Goal: Task Accomplishment & Management: Complete application form

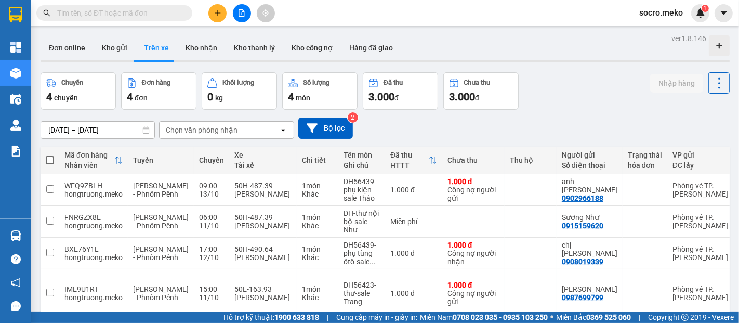
click at [153, 50] on button "Trên xe" at bounding box center [157, 47] width 42 height 25
click at [186, 46] on button "Kho nhận" at bounding box center [201, 47] width 48 height 25
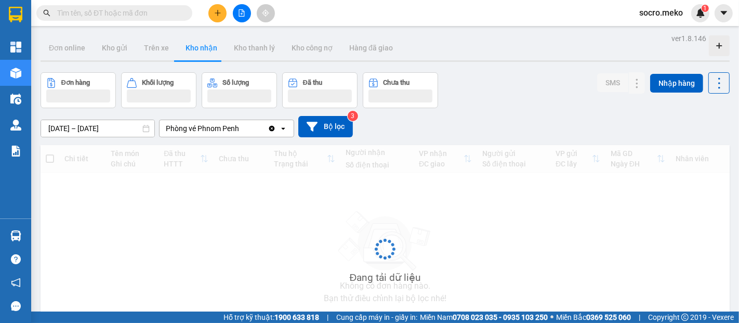
type input "[DATE] – [DATE]"
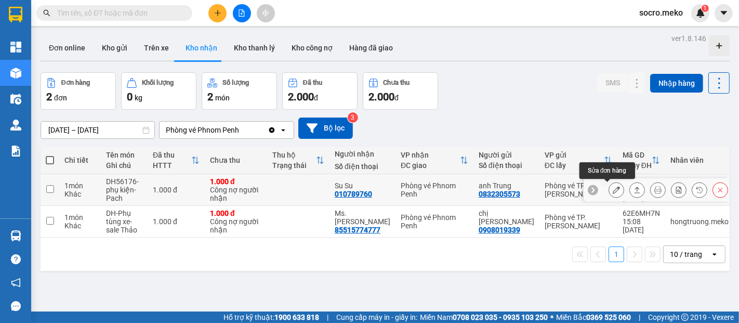
click at [613, 188] on icon at bounding box center [616, 189] width 7 height 7
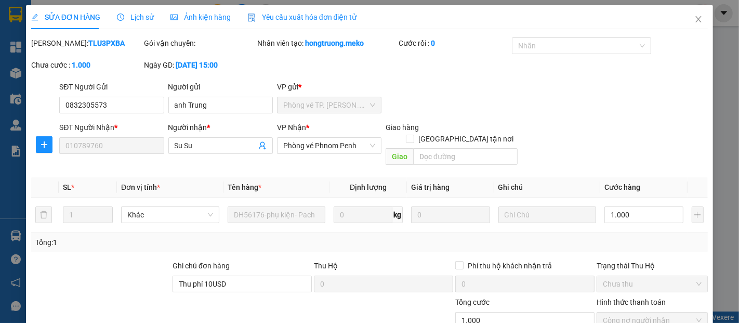
type input "0832305573"
type input "anh Trung"
type input "010789760"
type input "Su Su"
type input "Thu phí 10USD"
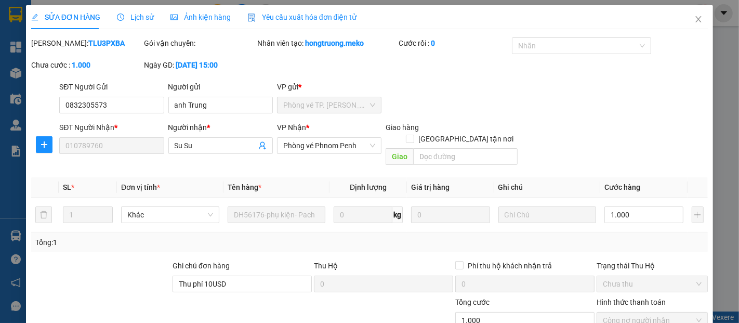
type input "0"
type input "1.000"
click at [205, 13] on span "Ảnh kiện hàng" at bounding box center [201, 17] width 60 height 8
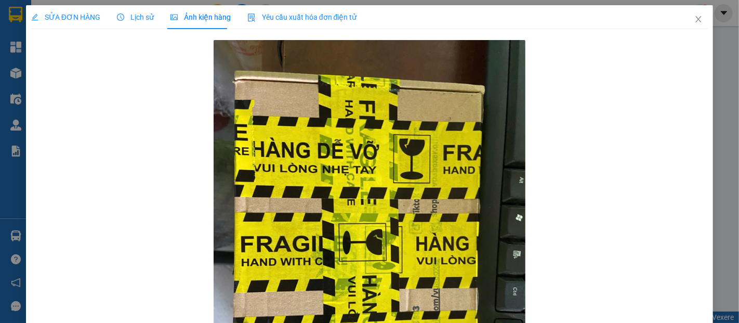
click at [92, 17] on span "SỬA ĐƠN HÀNG" at bounding box center [65, 17] width 69 height 8
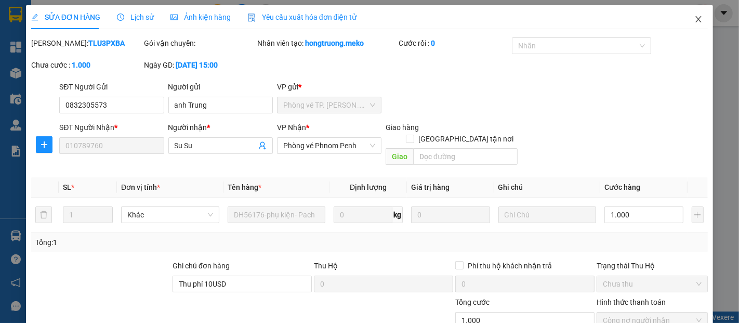
click at [695, 17] on icon "close" at bounding box center [699, 19] width 8 height 8
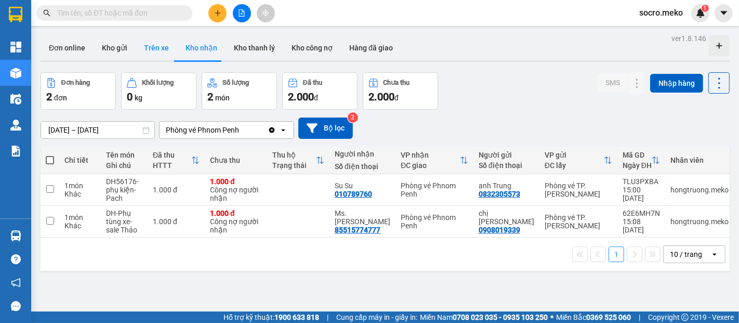
click at [153, 53] on button "Trên xe" at bounding box center [157, 47] width 42 height 25
type input "[DATE] – [DATE]"
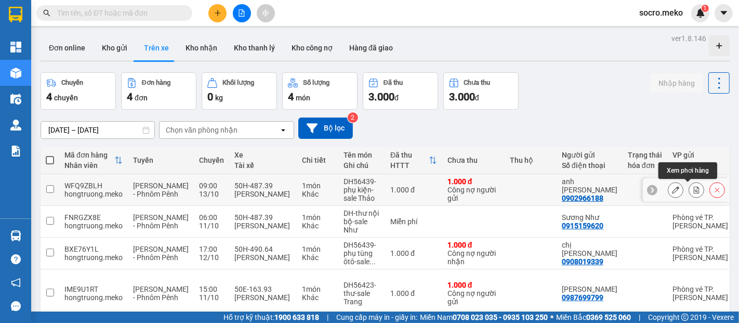
click at [693, 190] on icon at bounding box center [696, 189] width 7 height 7
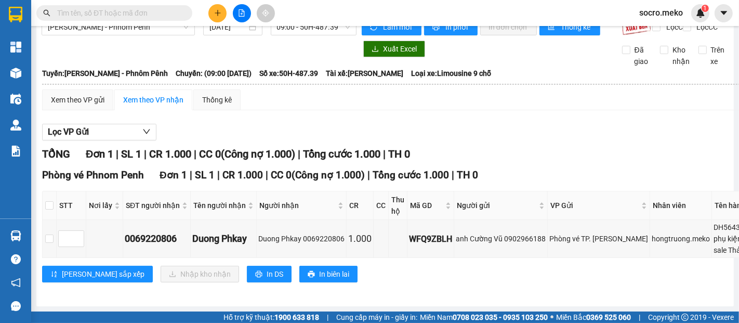
scroll to position [34, 0]
click at [48, 201] on input "checkbox" at bounding box center [49, 205] width 8 height 8
checkbox input "true"
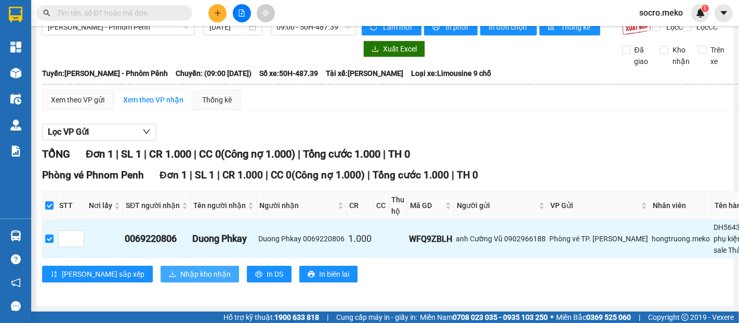
click at [180, 268] on span "Nhập kho nhận" at bounding box center [205, 273] width 50 height 11
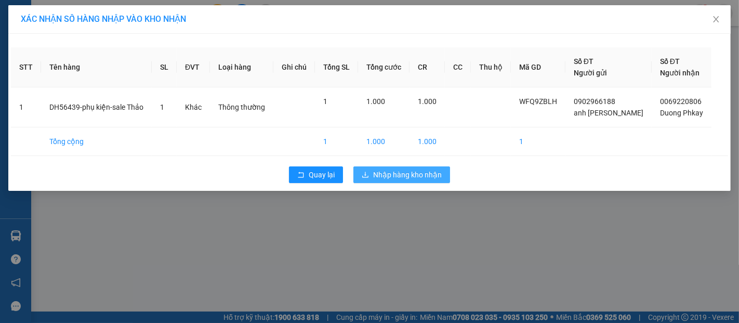
click at [409, 174] on span "Nhập hàng kho nhận" at bounding box center [407, 174] width 69 height 11
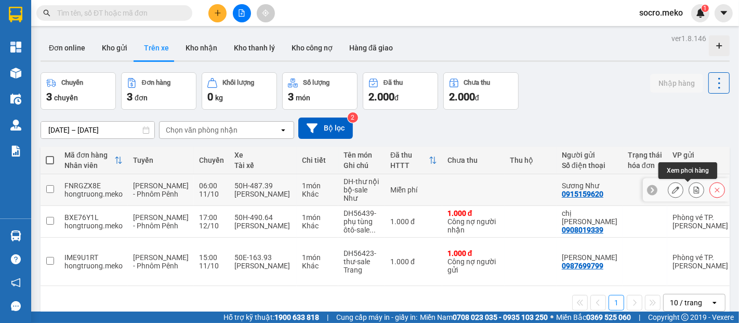
click at [693, 191] on icon at bounding box center [696, 189] width 7 height 7
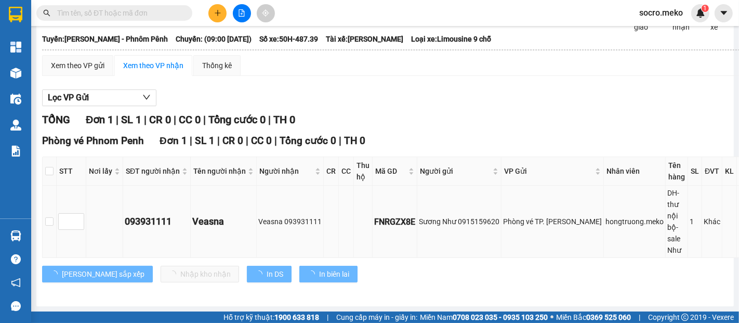
type input "[DATE]"
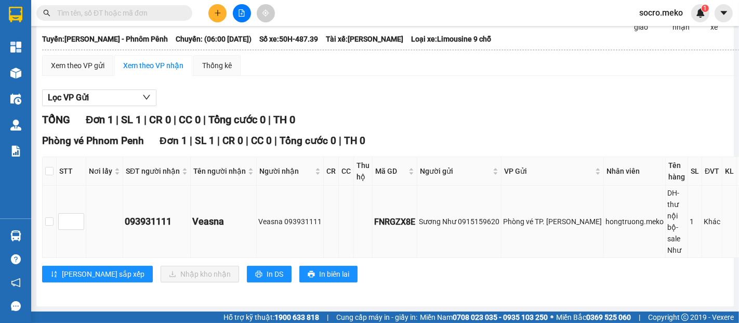
scroll to position [68, 0]
click at [50, 167] on input "checkbox" at bounding box center [49, 171] width 8 height 8
checkbox input "true"
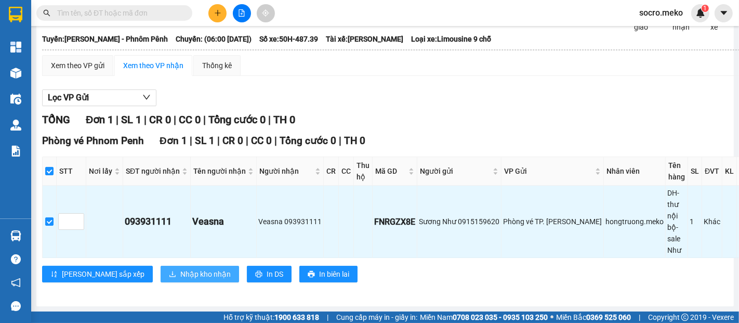
click at [171, 272] on button "Nhập kho nhận" at bounding box center [200, 274] width 79 height 17
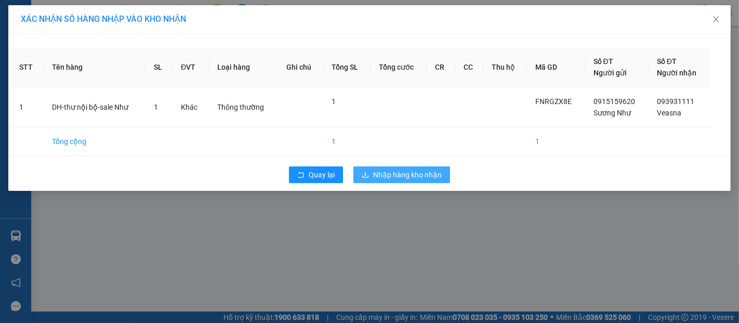
click at [388, 176] on span "Nhập hàng kho nhận" at bounding box center [407, 174] width 69 height 11
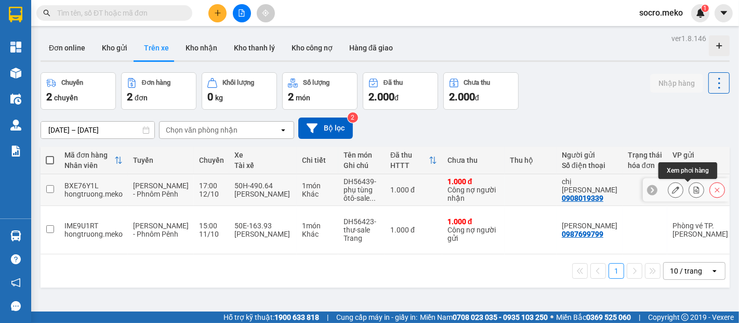
click at [693, 188] on icon at bounding box center [696, 189] width 7 height 7
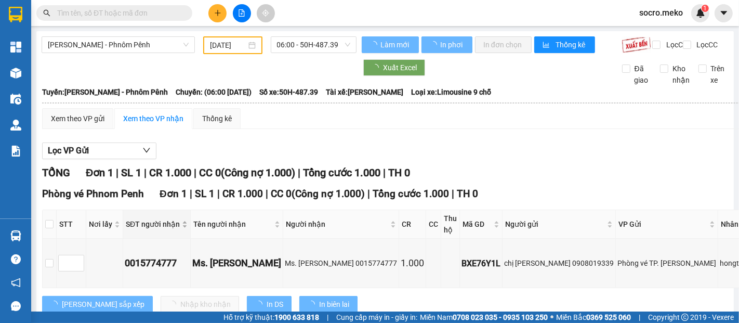
scroll to position [46, 0]
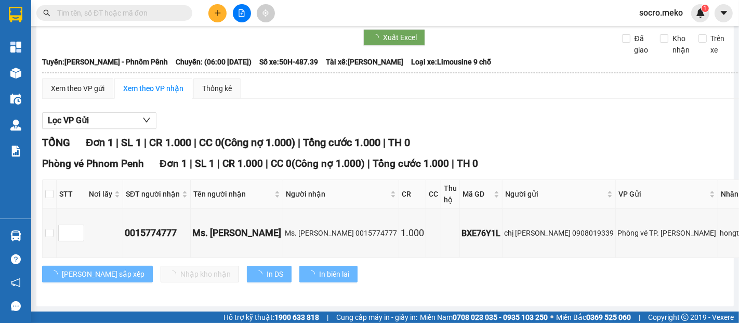
type input "[DATE]"
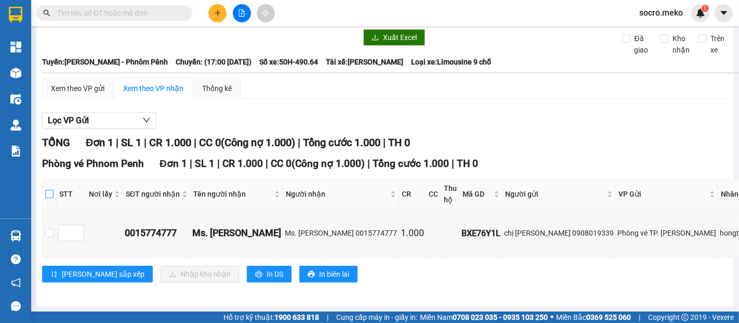
click at [50, 190] on input "checkbox" at bounding box center [49, 194] width 8 height 8
checkbox input "true"
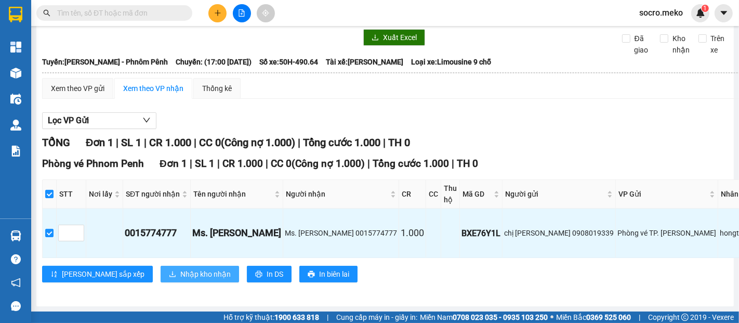
click at [180, 268] on span "Nhập kho nhận" at bounding box center [205, 273] width 50 height 11
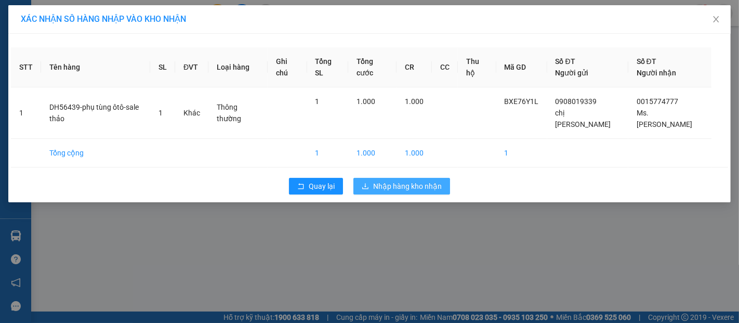
click at [416, 180] on span "Nhập hàng kho nhận" at bounding box center [407, 185] width 69 height 11
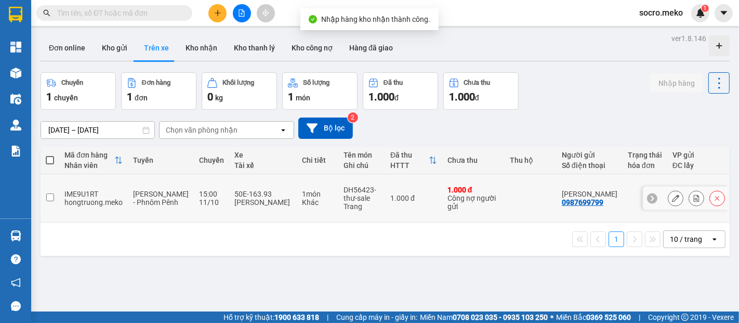
click at [693, 194] on icon at bounding box center [696, 197] width 7 height 7
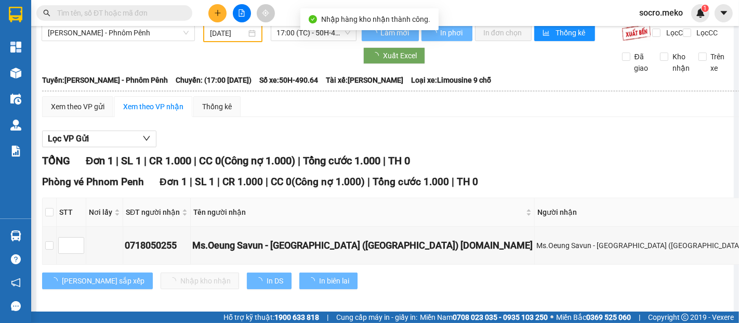
type input "[DATE]"
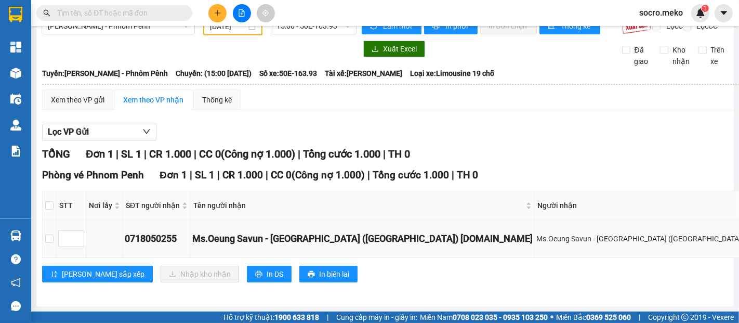
scroll to position [114, 0]
click at [50, 201] on input "checkbox" at bounding box center [49, 205] width 8 height 8
checkbox input "true"
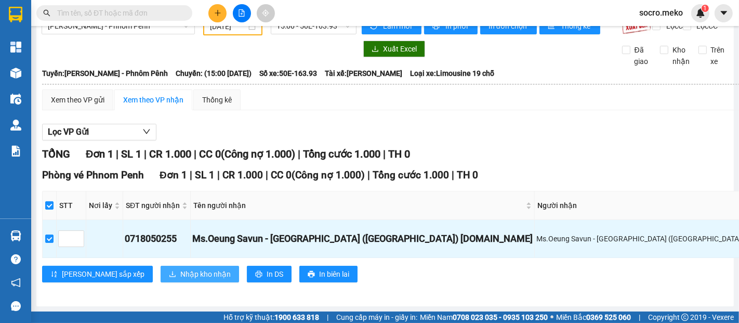
click at [180, 268] on span "Nhập kho nhận" at bounding box center [205, 273] width 50 height 11
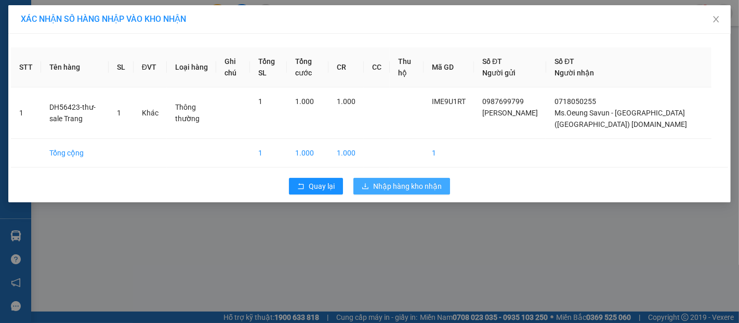
click at [434, 184] on span "Nhập hàng kho nhận" at bounding box center [407, 185] width 69 height 11
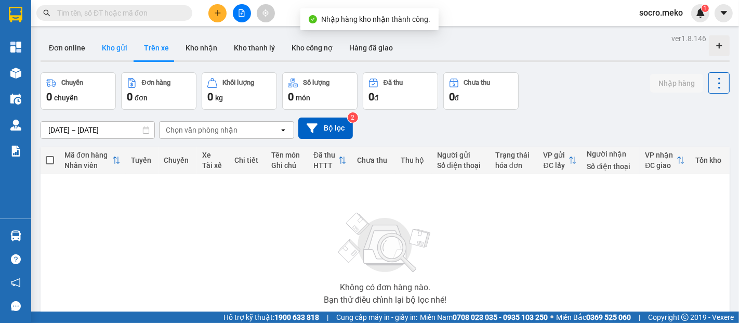
click at [111, 45] on button "Kho gửi" at bounding box center [115, 47] width 42 height 25
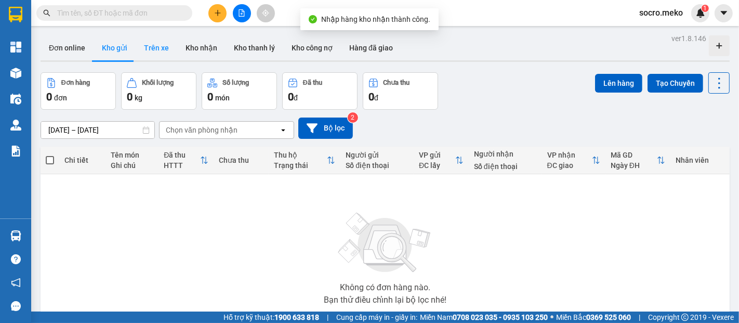
click at [150, 53] on button "Trên xe" at bounding box center [157, 47] width 42 height 25
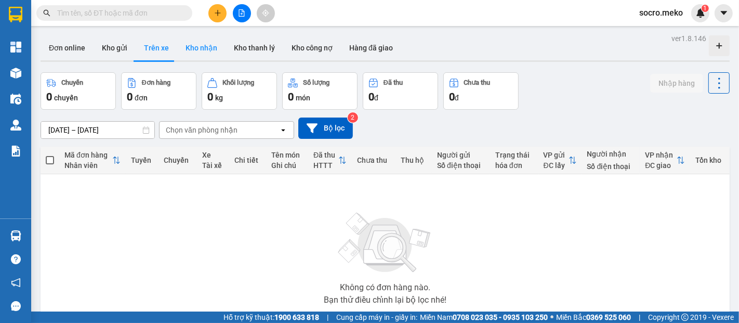
click at [197, 44] on button "Kho nhận" at bounding box center [201, 47] width 48 height 25
type input "[DATE] – [DATE]"
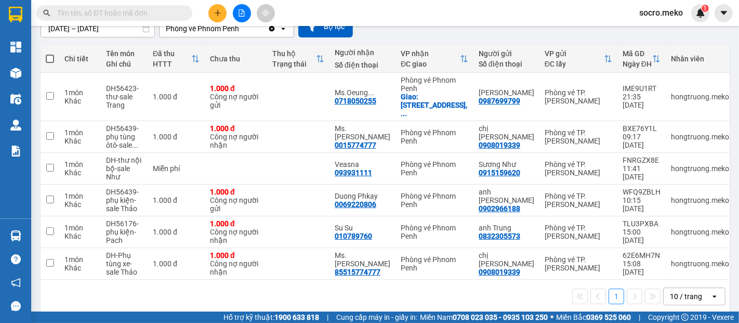
scroll to position [105, 0]
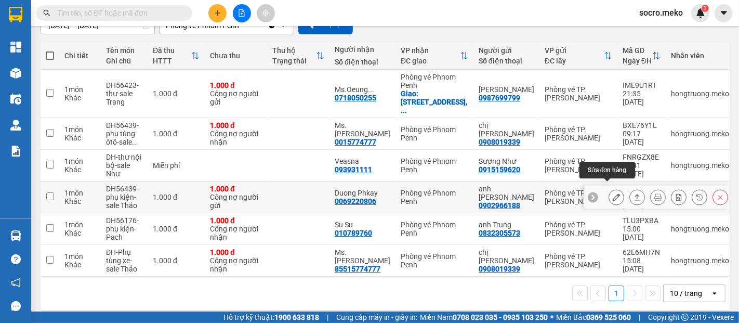
click at [613, 193] on icon at bounding box center [616, 196] width 7 height 7
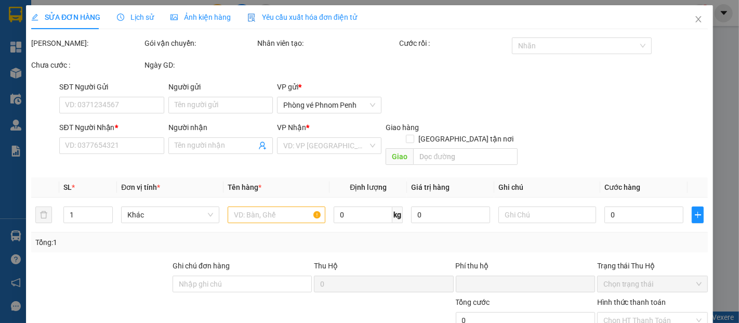
type input "0902966188"
type input "anh [PERSON_NAME]"
type input "0069220806"
type input "Duong Phkay"
type input "Người gửi trả phí"
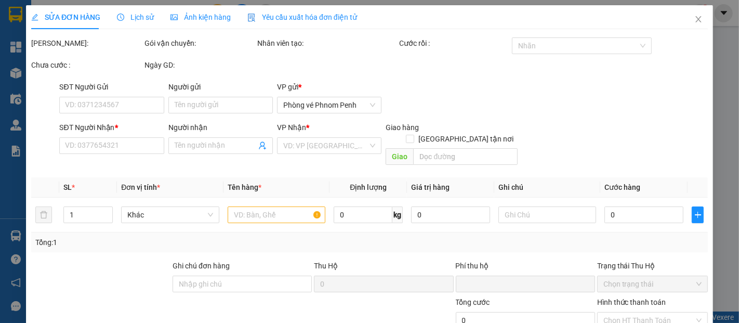
type input "0"
type input "1.000"
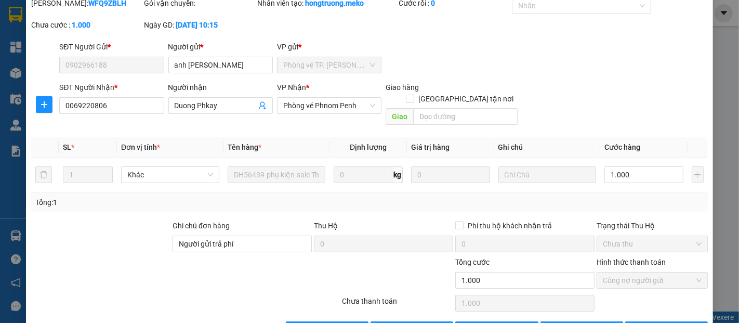
scroll to position [63, 0]
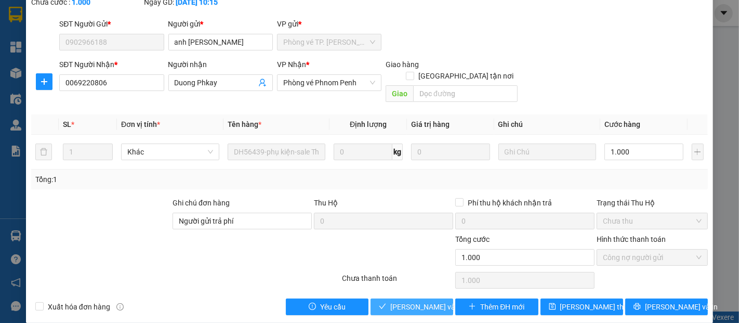
click at [392, 301] on span "[PERSON_NAME] và Giao hàng" at bounding box center [440, 306] width 100 height 11
type input "0"
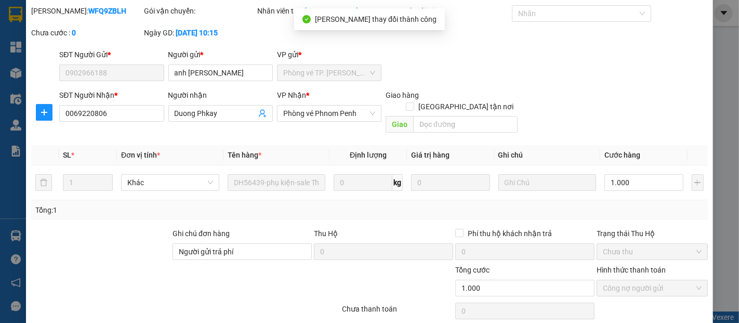
scroll to position [0, 0]
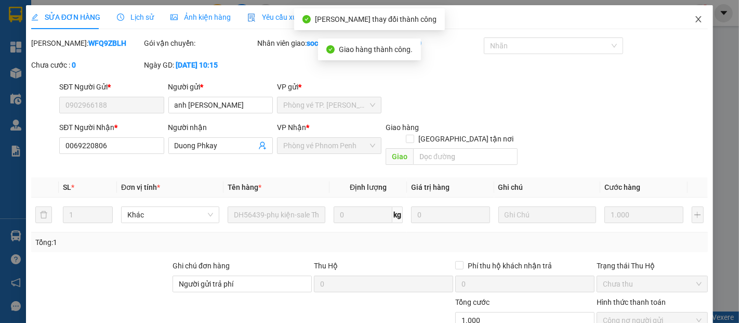
click at [686, 20] on span "Close" at bounding box center [698, 19] width 29 height 29
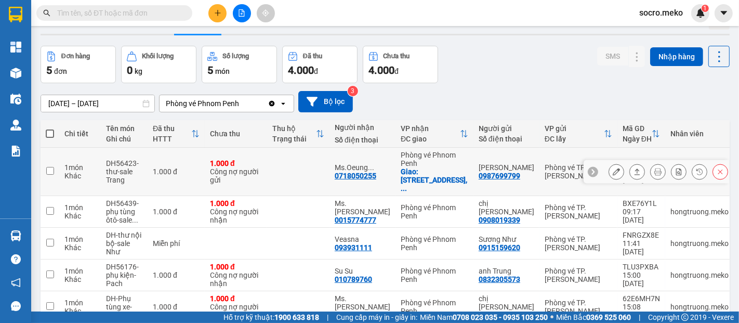
scroll to position [73, 0]
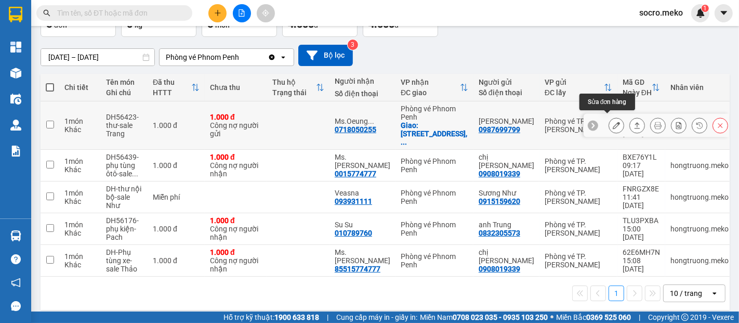
click at [613, 122] on icon at bounding box center [616, 125] width 7 height 7
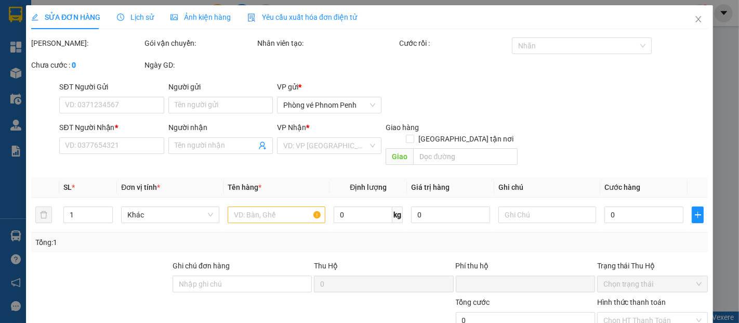
type input "0987699799"
type input "[PERSON_NAME]"
type input "0718050255"
type input "Ms.Oeung Savun - [GEOGRAPHIC_DATA] ([GEOGRAPHIC_DATA]) [DOMAIN_NAME]"
checkbox input "true"
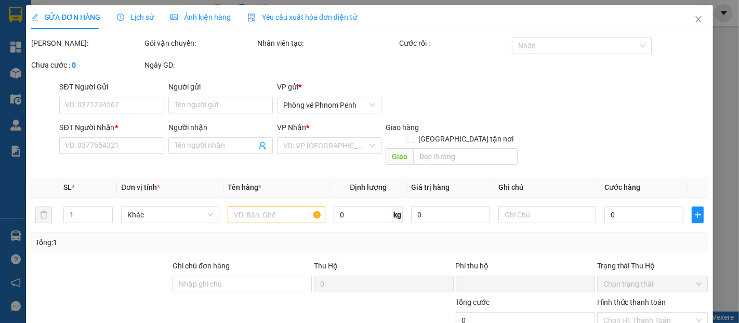
type input "[STREET_ADDRESS]"
type input "Thanh Toán đầu VN"
type input "0"
type input "1.000"
type input "0"
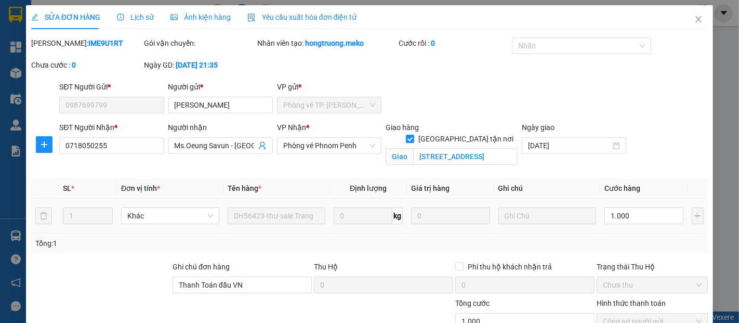
scroll to position [75, 0]
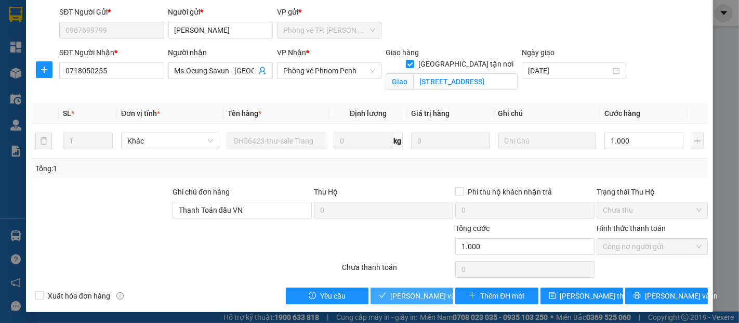
click at [398, 296] on span "[PERSON_NAME] và Giao hàng" at bounding box center [440, 295] width 100 height 11
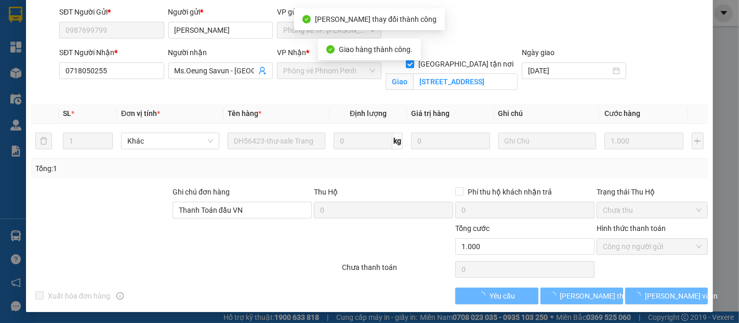
scroll to position [0, 0]
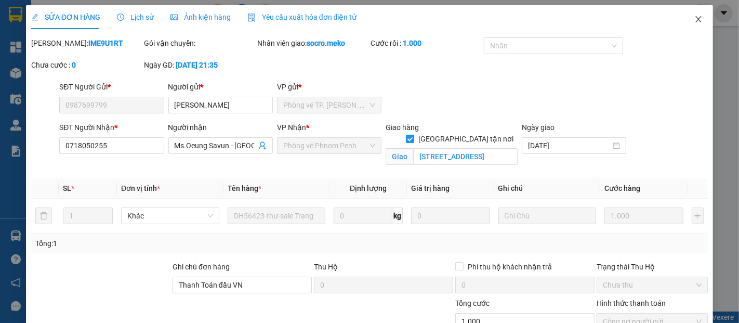
click at [695, 20] on icon "close" at bounding box center [699, 19] width 8 height 8
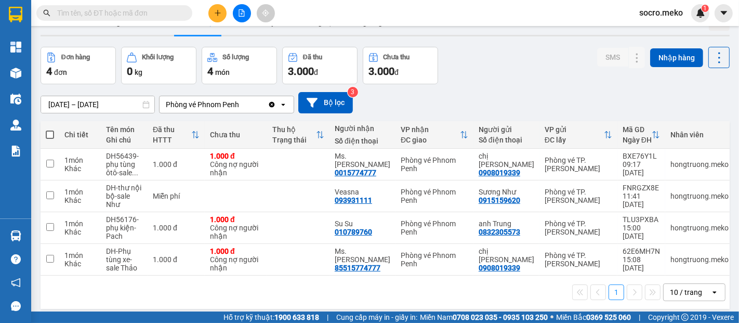
scroll to position [38, 0]
